Goal: Transaction & Acquisition: Purchase product/service

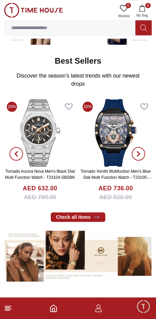
scroll to position [112, 0]
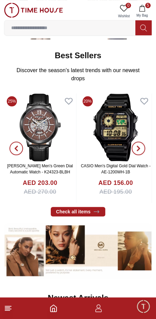
click at [124, 164] on link "CASIO Men's Digital Gold Dial Watch - AE-1200WH-1B" at bounding box center [116, 169] width 70 height 11
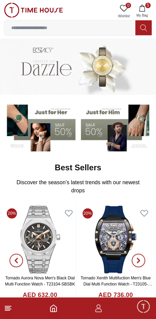
scroll to position [112, 0]
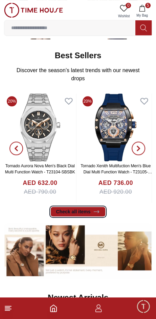
click at [94, 211] on icon at bounding box center [96, 212] width 5 height 2
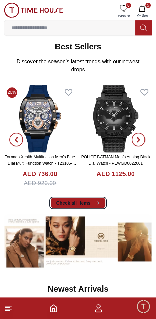
scroll to position [122, 0]
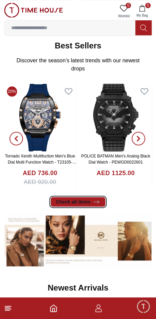
click at [84, 197] on link "Check all items" at bounding box center [78, 201] width 55 height 9
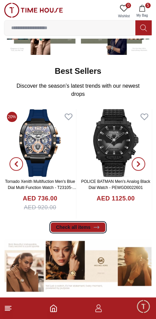
scroll to position [98, 0]
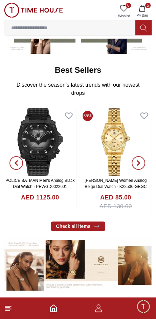
click at [141, 156] on span "button" at bounding box center [139, 163] width 14 height 14
click at [143, 156] on span "button" at bounding box center [139, 163] width 14 height 14
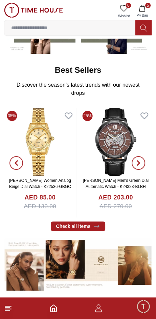
click at [144, 156] on span "button" at bounding box center [139, 163] width 14 height 14
click at [143, 156] on span "button" at bounding box center [139, 163] width 14 height 14
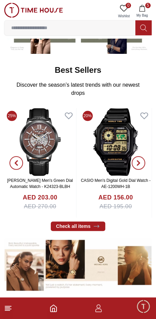
click at [141, 156] on span "button" at bounding box center [139, 163] width 14 height 14
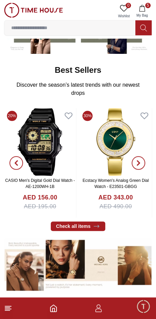
click at [144, 156] on span "button" at bounding box center [139, 163] width 14 height 14
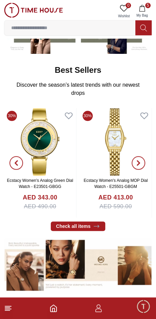
click at [143, 156] on span "button" at bounding box center [139, 163] width 14 height 14
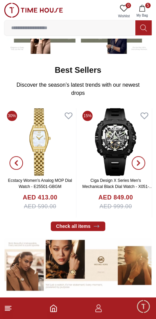
click at [141, 156] on span "button" at bounding box center [139, 163] width 14 height 14
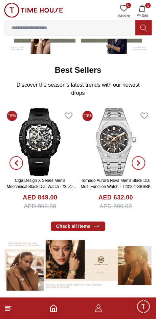
click at [142, 156] on span "button" at bounding box center [139, 163] width 14 height 14
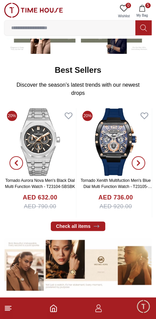
click at [143, 156] on span "button" at bounding box center [139, 163] width 14 height 14
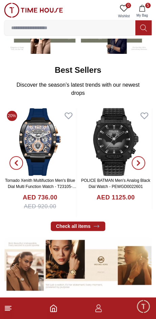
click at [140, 160] on icon "button" at bounding box center [138, 162] width 5 height 5
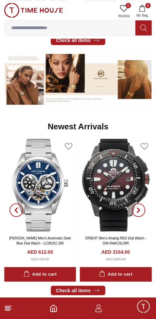
scroll to position [287, 0]
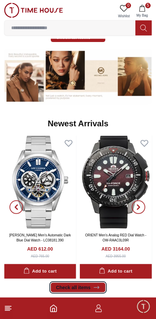
click at [82, 283] on link "Check all items" at bounding box center [78, 287] width 55 height 9
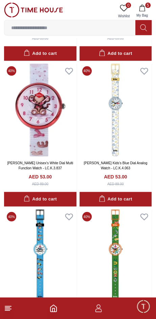
scroll to position [1257, 0]
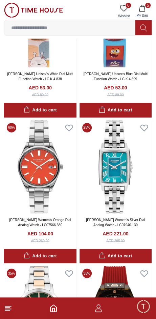
scroll to position [1554, 0]
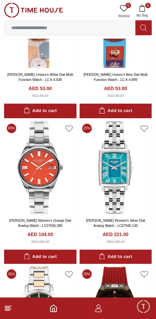
click at [51, 132] on img at bounding box center [40, 167] width 73 height 93
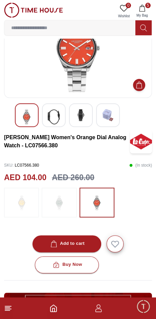
scroll to position [46, 0]
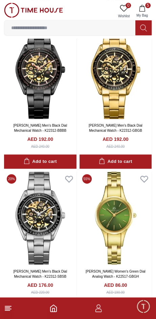
scroll to position [3255, 0]
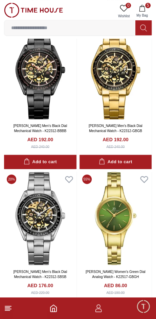
click at [132, 301] on button "Add to cart" at bounding box center [116, 308] width 73 height 15
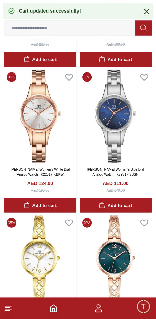
scroll to position [3505, 0]
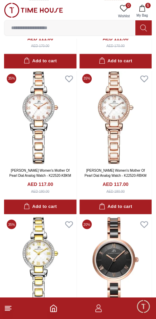
scroll to position [4088, 0]
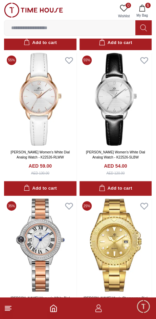
scroll to position [5503, 0]
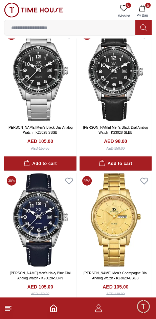
scroll to position [6758, 0]
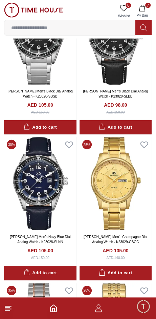
scroll to position [6794, 0]
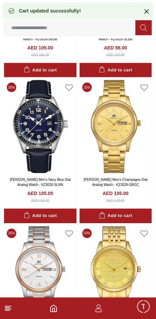
scroll to position [6853, 0]
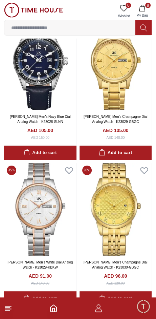
scroll to position [6915, 0]
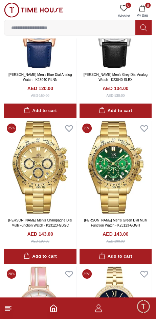
scroll to position [7547, 0]
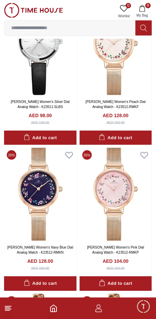
scroll to position [9750, 0]
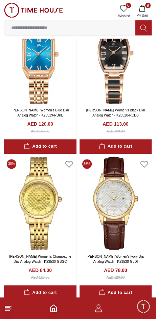
scroll to position [11169, 0]
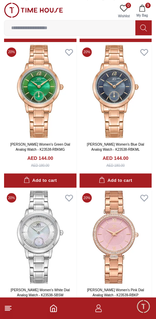
scroll to position [12583, 0]
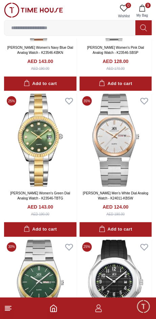
scroll to position [13996, 0]
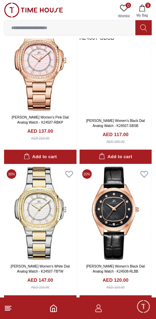
scroll to position [15395, 0]
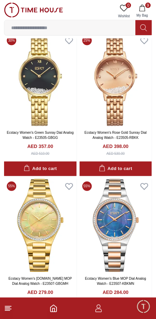
scroll to position [16839, 0]
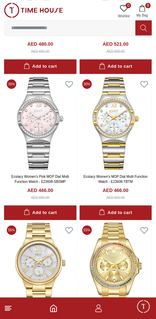
scroll to position [18253, 0]
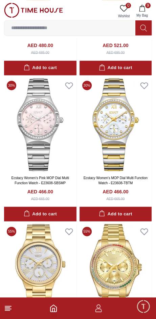
click at [147, 6] on span "9" at bounding box center [148, 5] width 5 height 5
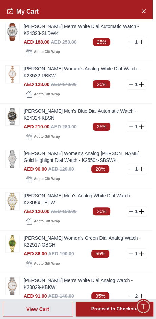
click at [13, 108] on img at bounding box center [13, 116] width 14 height 17
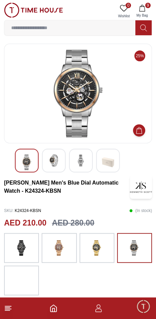
click at [56, 164] on img at bounding box center [54, 161] width 12 height 12
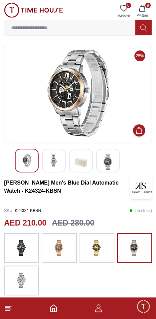
click at [90, 160] on div at bounding box center [81, 161] width 24 height 24
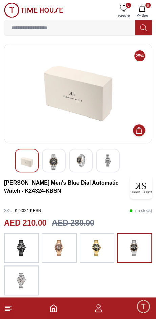
click at [30, 164] on img at bounding box center [27, 163] width 12 height 16
click at [58, 163] on img at bounding box center [54, 163] width 12 height 16
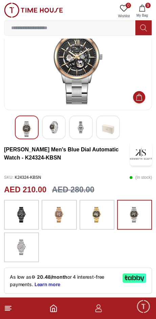
scroll to position [38, 0]
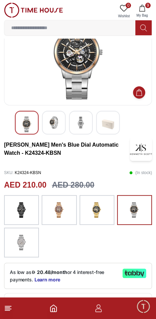
click at [24, 236] on img at bounding box center [21, 242] width 17 height 23
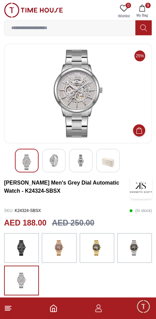
click at [28, 241] on img at bounding box center [21, 248] width 17 height 23
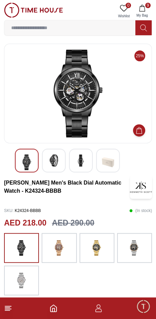
click at [139, 244] on img at bounding box center [134, 248] width 17 height 23
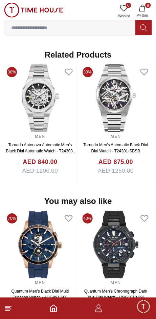
scroll to position [590, 0]
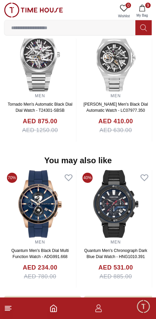
click at [149, 9] on button "9 My Bag" at bounding box center [143, 11] width 20 height 17
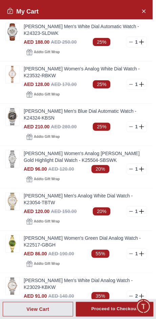
click at [14, 66] on img at bounding box center [13, 74] width 14 height 17
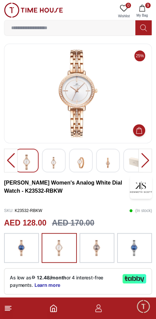
click at [57, 162] on img at bounding box center [54, 163] width 12 height 17
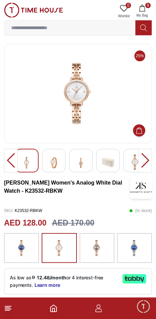
click at [84, 163] on img at bounding box center [81, 163] width 12 height 17
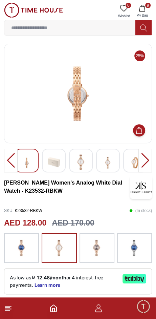
click at [50, 158] on img at bounding box center [54, 163] width 12 height 16
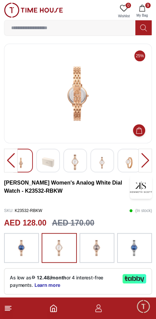
click at [77, 165] on img at bounding box center [75, 163] width 12 height 16
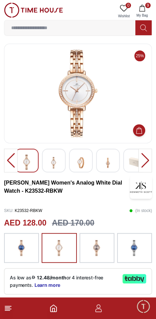
click at [102, 247] on img at bounding box center [97, 248] width 17 height 23
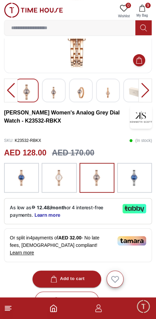
scroll to position [71, 0]
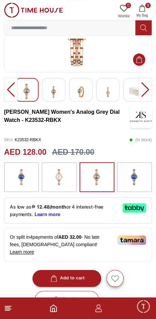
click at [78, 275] on div "Add to cart" at bounding box center [67, 279] width 36 height 8
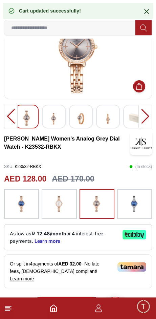
scroll to position [0, 0]
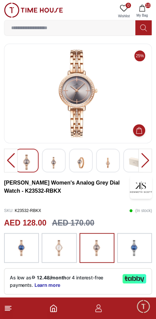
click at [148, 5] on span "10" at bounding box center [148, 5] width 5 height 5
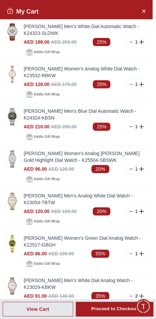
click at [71, 150] on link "[PERSON_NAME] Women's Analog [PERSON_NAME] Gold Highlight Dial Watch - K25504-S…" at bounding box center [85, 157] width 123 height 14
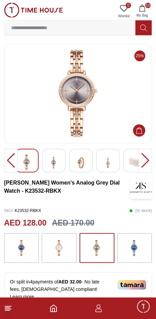
click at [148, 6] on span "10" at bounding box center [148, 5] width 5 height 5
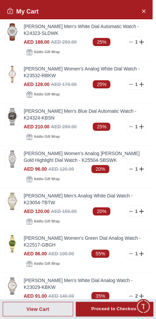
click at [56, 193] on link "[PERSON_NAME] Men's Analog White Dial Watch - K23054-TBTW" at bounding box center [85, 200] width 123 height 14
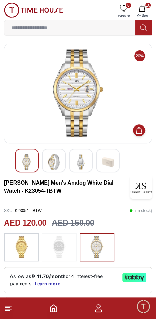
click at [144, 8] on icon "button" at bounding box center [142, 8] width 7 height 7
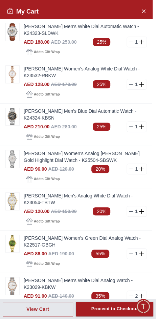
click at [14, 278] on img at bounding box center [13, 286] width 14 height 17
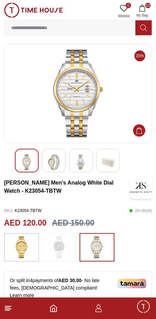
click at [145, 9] on icon "button" at bounding box center [142, 8] width 7 height 7
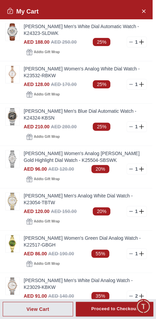
click at [132, 209] on icon at bounding box center [131, 211] width 5 height 5
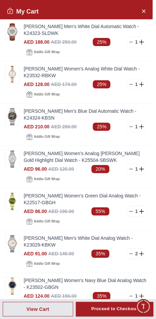
click at [132, 212] on line at bounding box center [131, 212] width 3 height 0
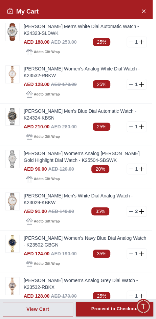
click at [11, 66] on img at bounding box center [13, 74] width 14 height 17
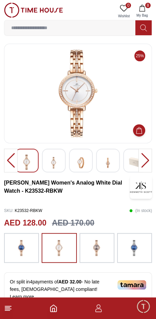
click at [147, 8] on button "8 My Bag" at bounding box center [143, 11] width 20 height 17
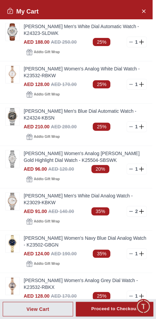
click at [132, 296] on line at bounding box center [131, 296] width 3 height 0
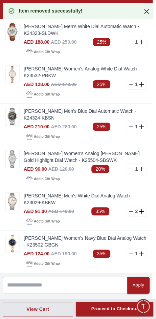
click at [132, 254] on line at bounding box center [131, 254] width 3 height 0
